Goal: Information Seeking & Learning: Learn about a topic

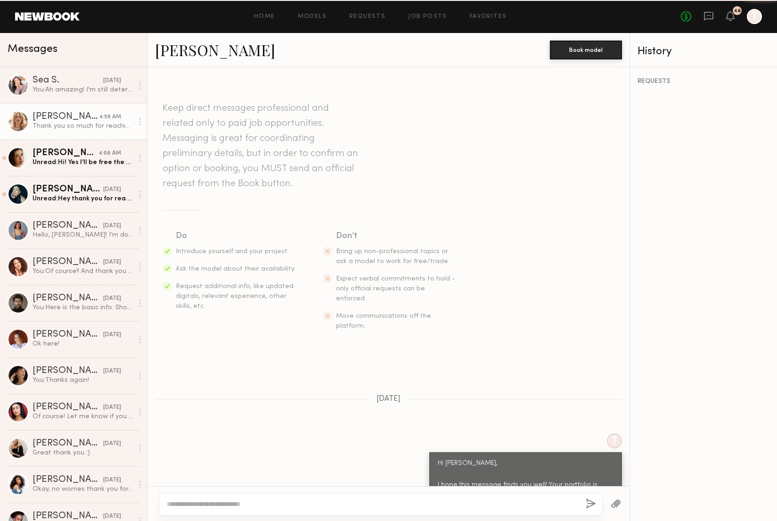
scroll to position [961, 0]
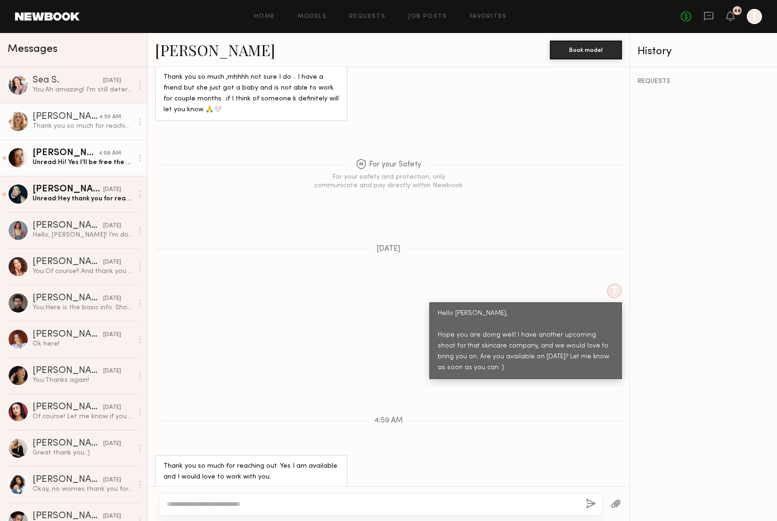
click at [79, 155] on div "[PERSON_NAME]" at bounding box center [66, 152] width 66 height 9
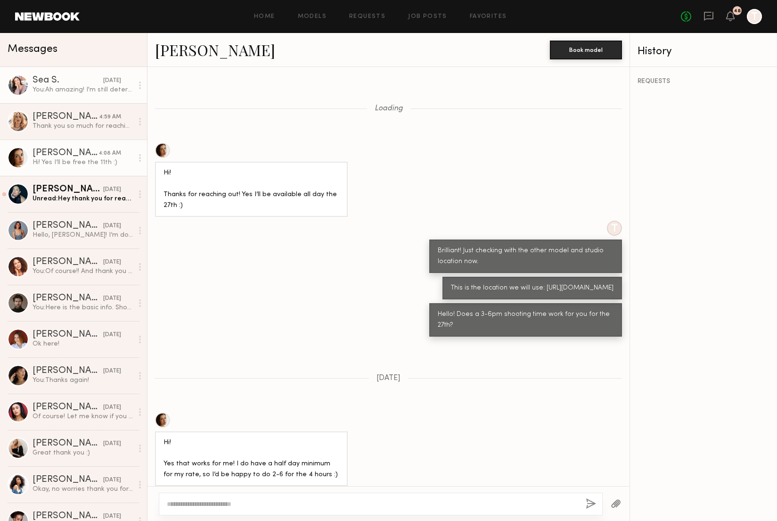
scroll to position [573, 0]
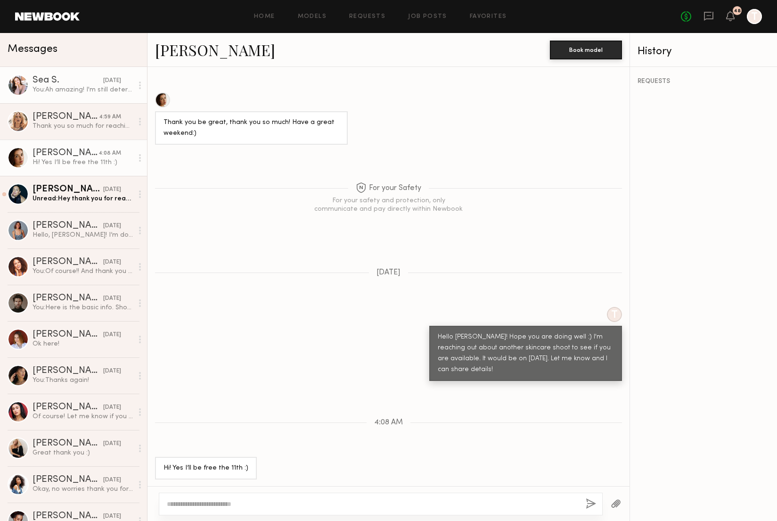
click at [73, 77] on div "Sea S." at bounding box center [68, 80] width 71 height 9
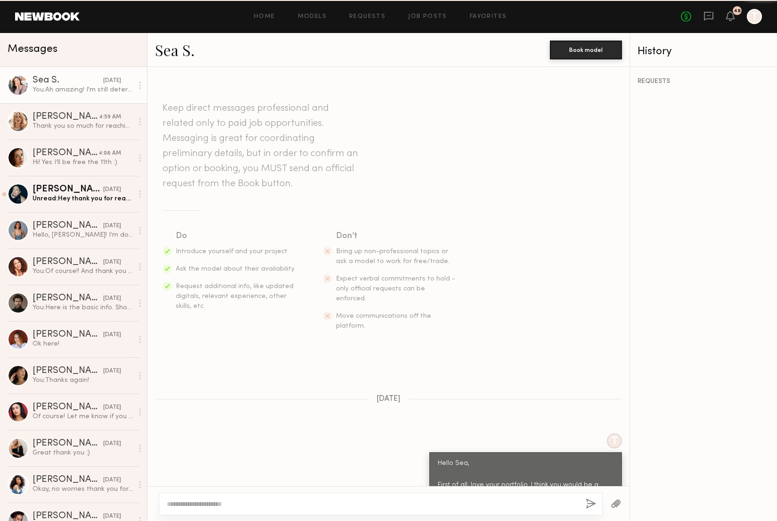
scroll to position [842, 0]
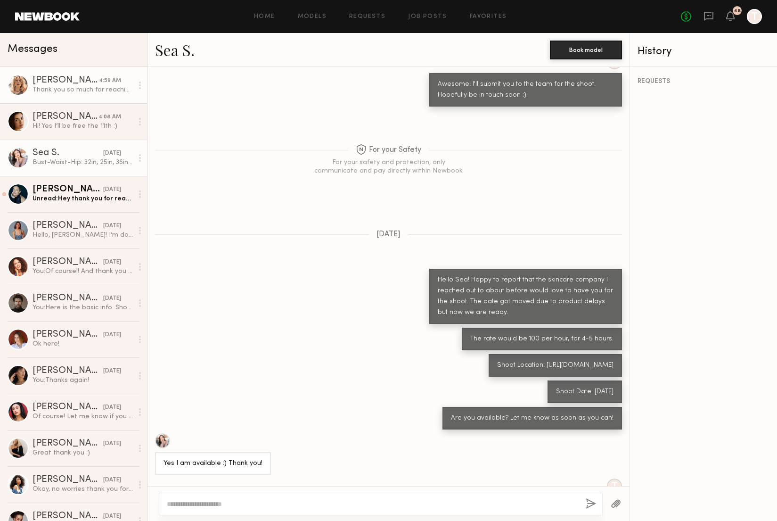
scroll to position [570, 0]
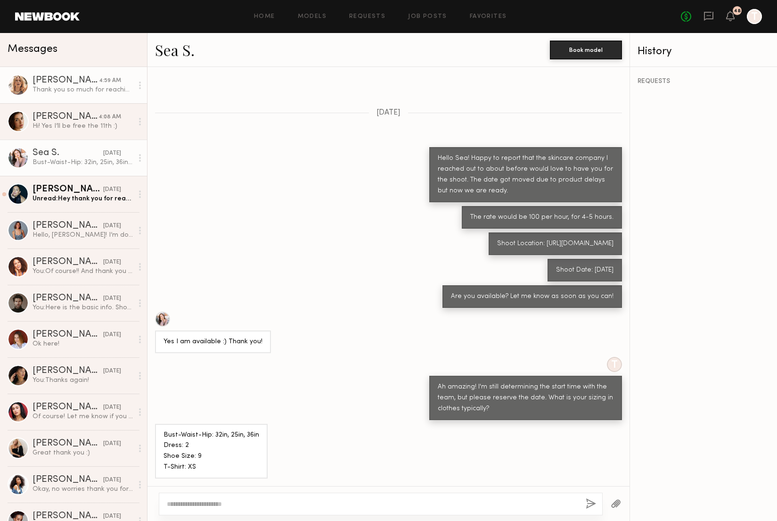
click at [95, 81] on div "Anastassija M." at bounding box center [66, 80] width 66 height 9
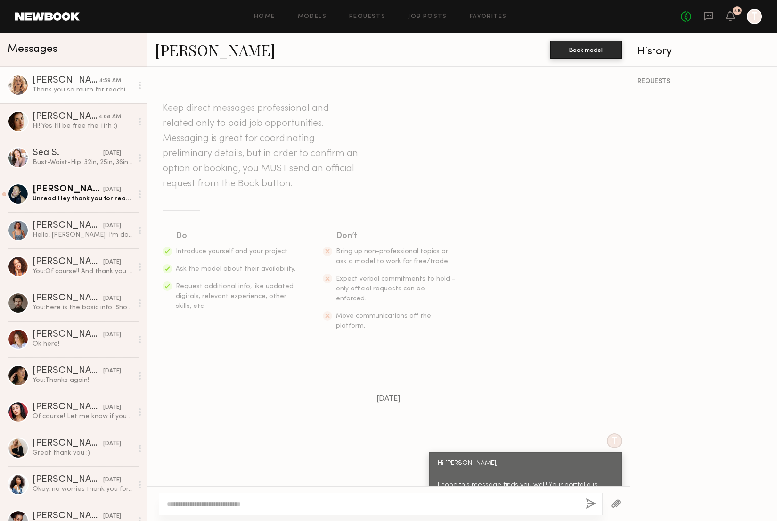
scroll to position [961, 0]
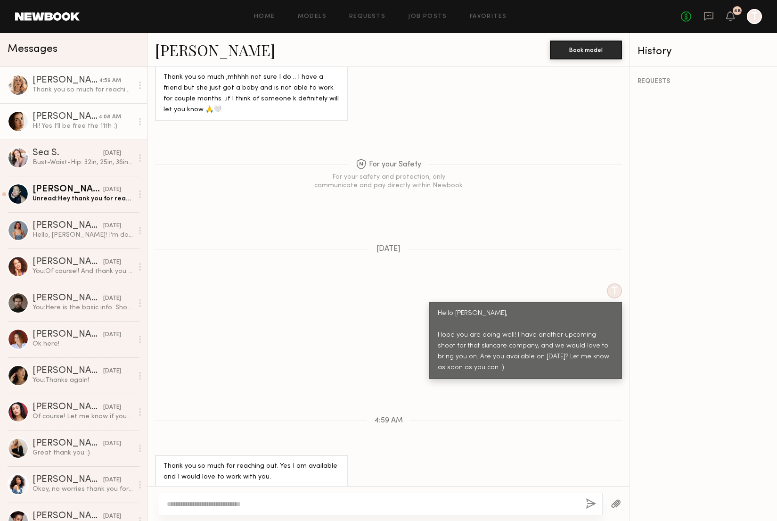
click at [87, 121] on div "[PERSON_NAME]" at bounding box center [66, 116] width 66 height 9
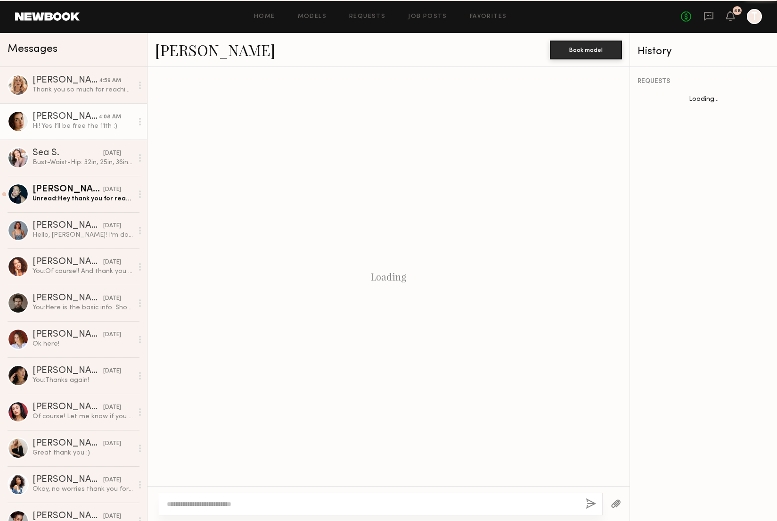
scroll to position [572, 0]
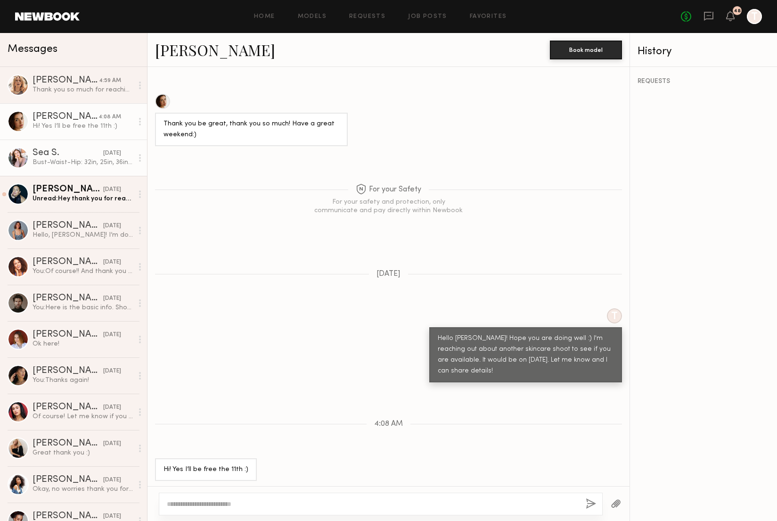
click at [90, 152] on div "Sea S." at bounding box center [68, 152] width 71 height 9
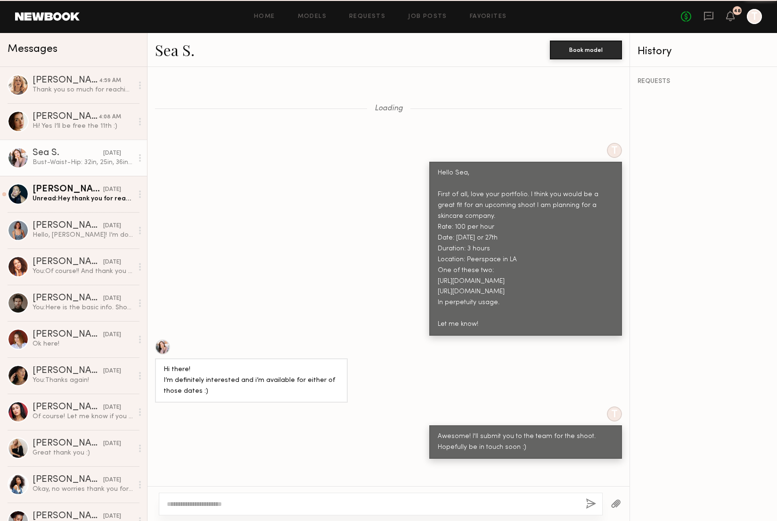
scroll to position [570, 0]
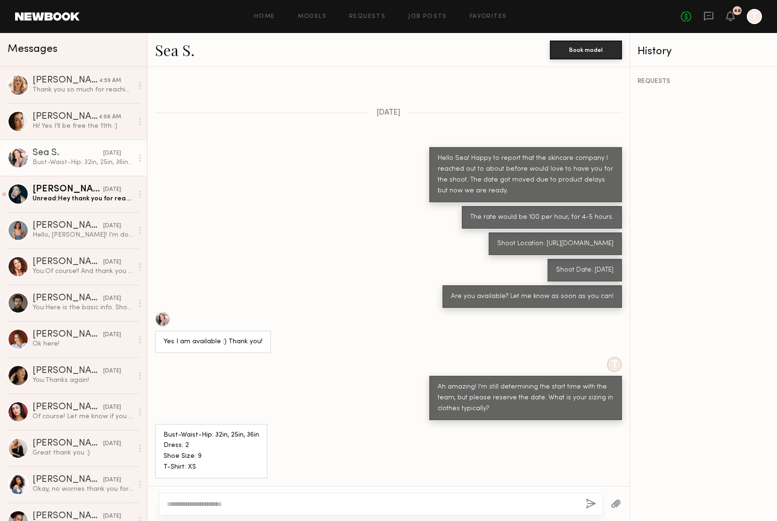
click at [164, 54] on link "Sea S." at bounding box center [175, 50] width 40 height 20
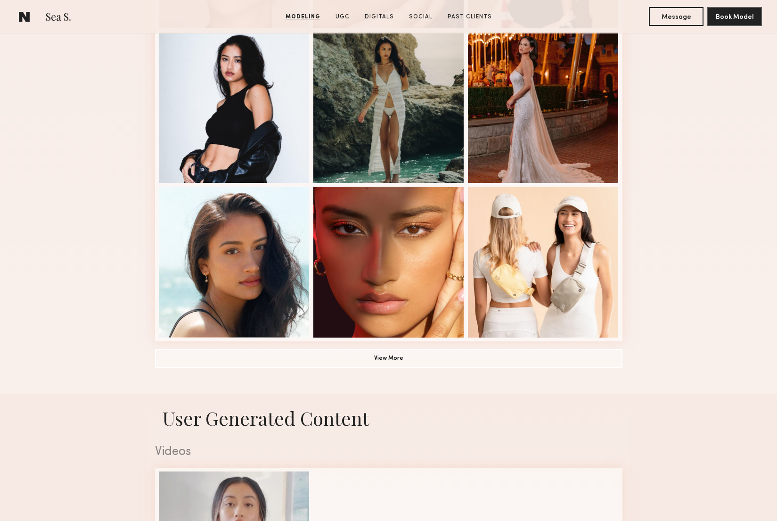
scroll to position [557, 0]
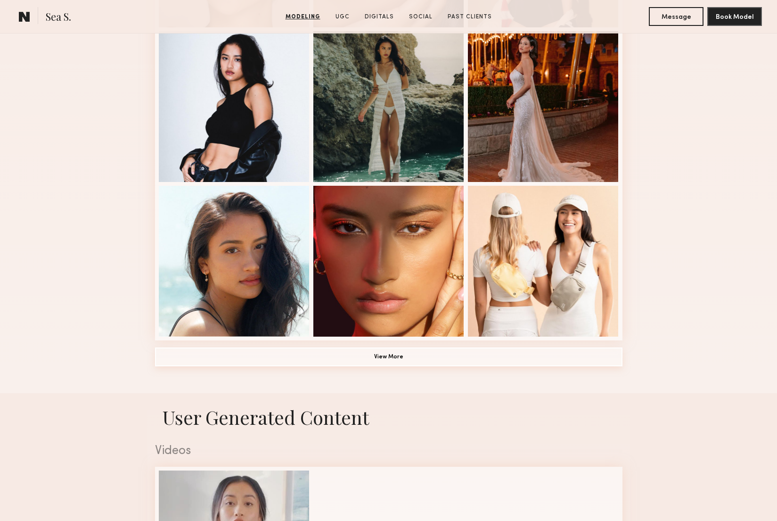
click at [436, 361] on button "View More" at bounding box center [388, 356] width 467 height 19
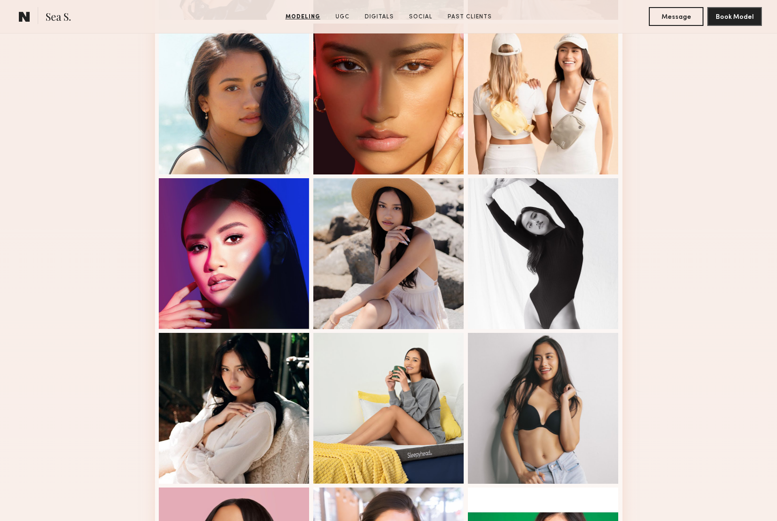
scroll to position [0, 0]
